Goal: Task Accomplishment & Management: Manage account settings

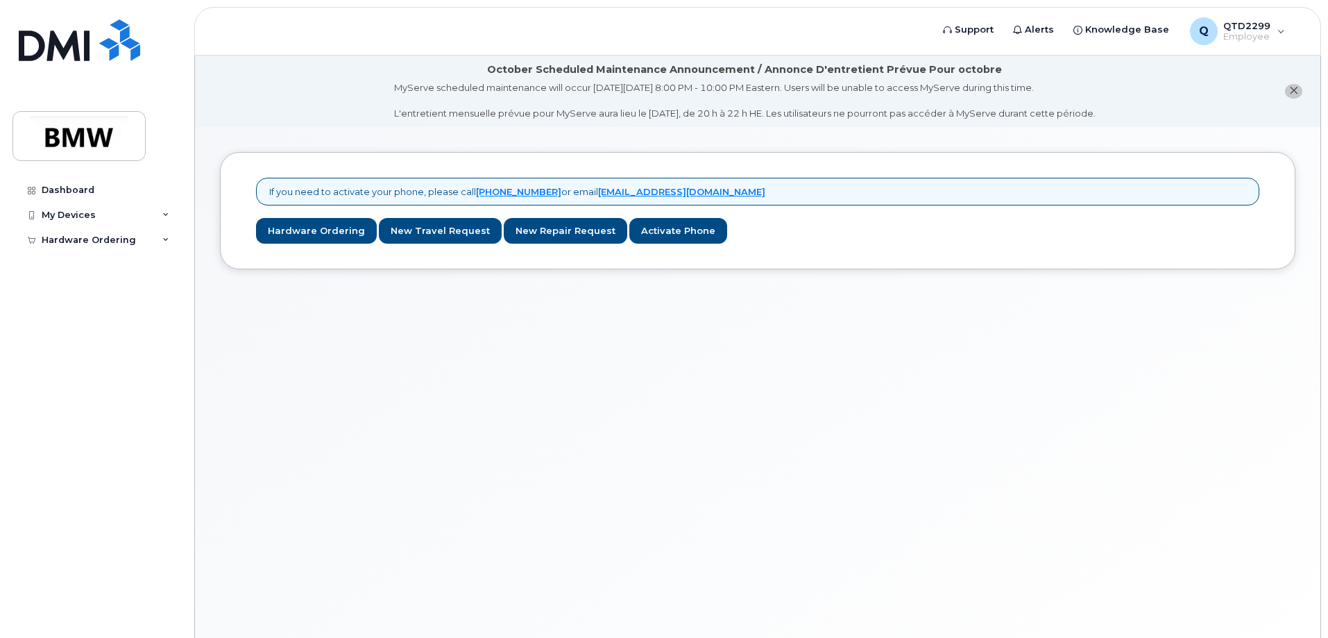
click at [74, 207] on div "My Devices" at bounding box center [96, 215] width 168 height 25
click at [83, 220] on div "My Devices" at bounding box center [69, 214] width 54 height 11
click at [77, 193] on div "Dashboard" at bounding box center [68, 190] width 53 height 11
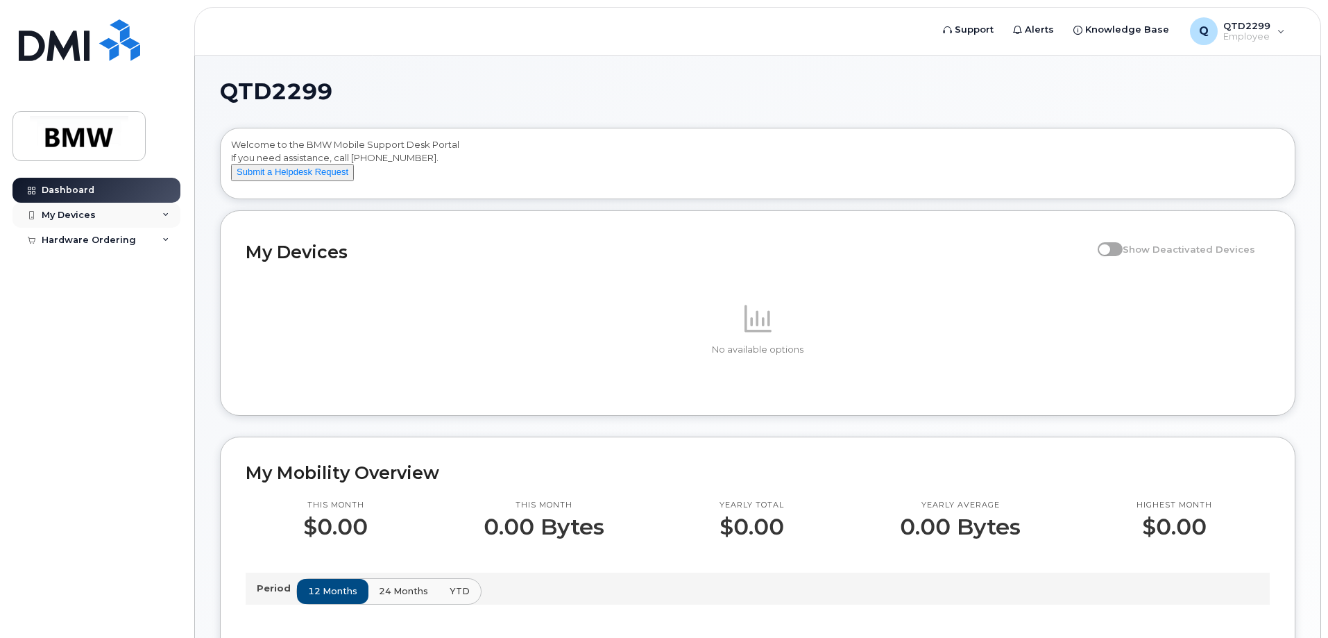
click at [134, 217] on div "My Devices" at bounding box center [96, 215] width 168 height 25
click at [78, 236] on div "Add Device" at bounding box center [75, 240] width 55 height 12
